Goal: Navigation & Orientation: Find specific page/section

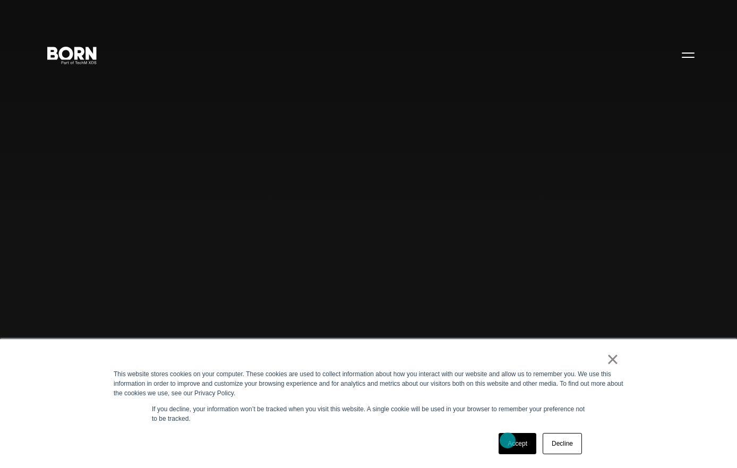
click at [508, 441] on link "Accept" at bounding box center [518, 443] width 38 height 21
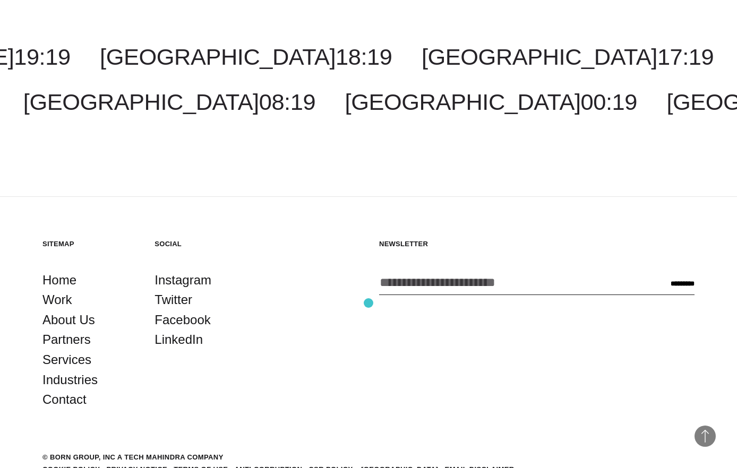
scroll to position [3230, 0]
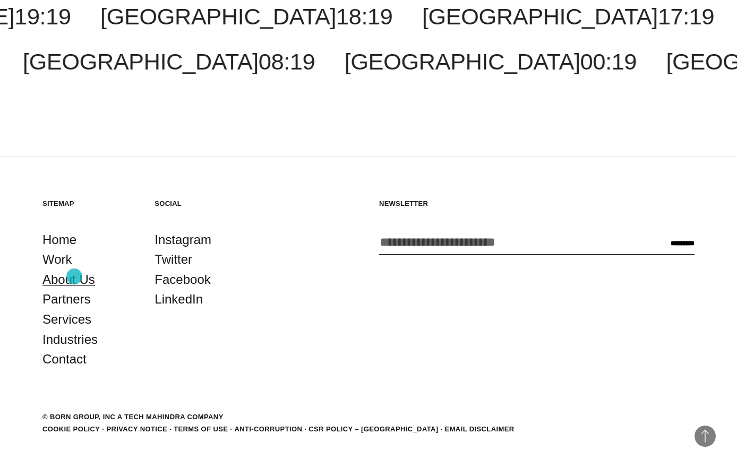
click at [74, 277] on link "About Us" at bounding box center [68, 280] width 53 height 20
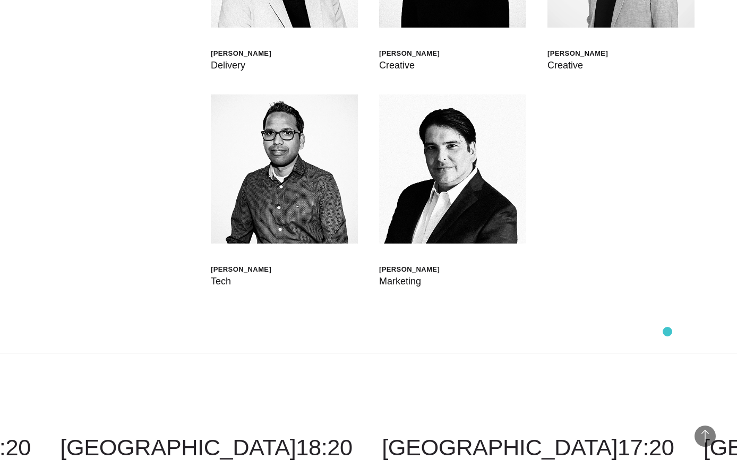
scroll to position [2854, 0]
